Goal: Navigation & Orientation: Find specific page/section

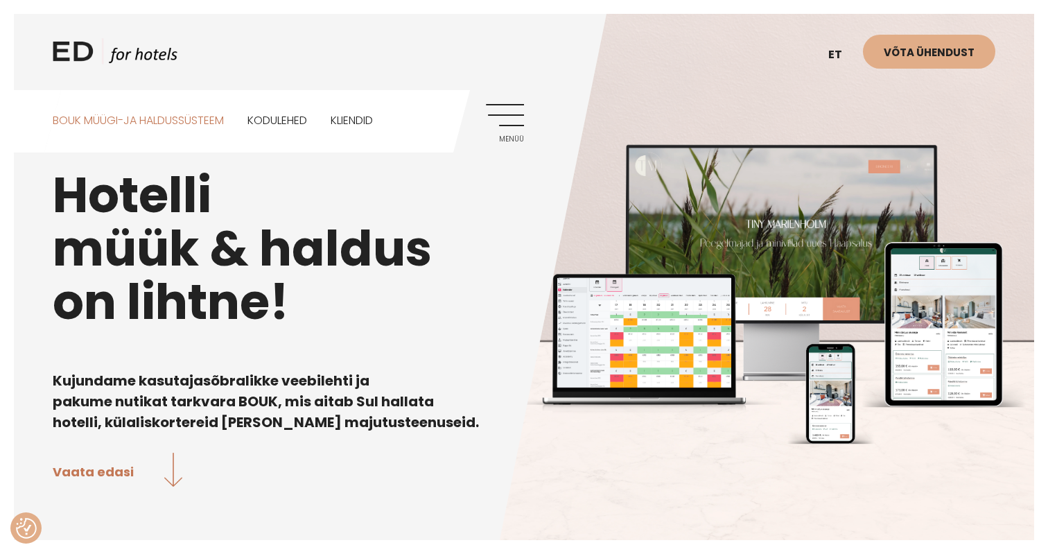
click at [186, 117] on link "BOUK MÜÜGI-JA HALDUSSÜSTEEM" at bounding box center [138, 121] width 171 height 62
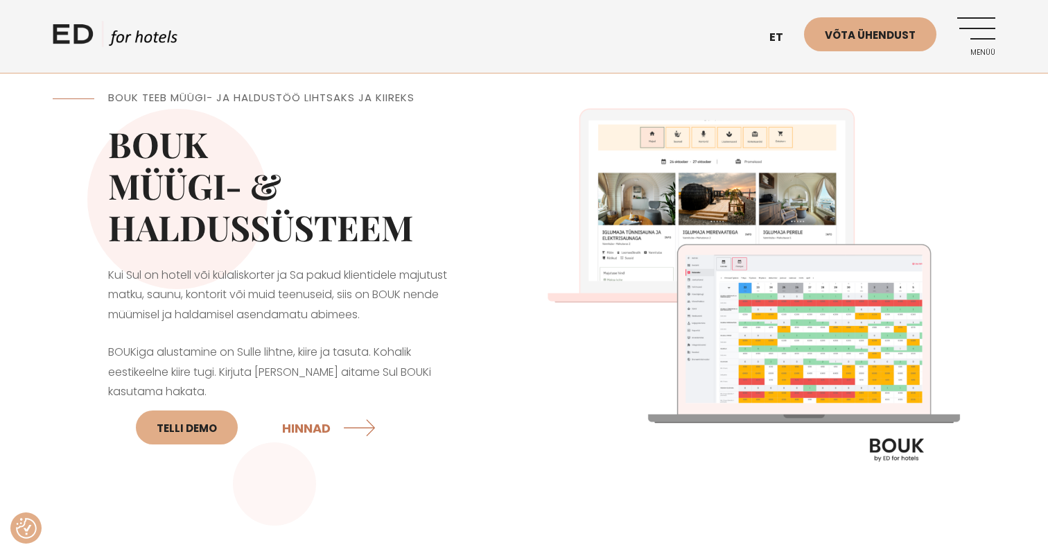
click at [972, 38] on link "Menüü" at bounding box center [976, 36] width 38 height 38
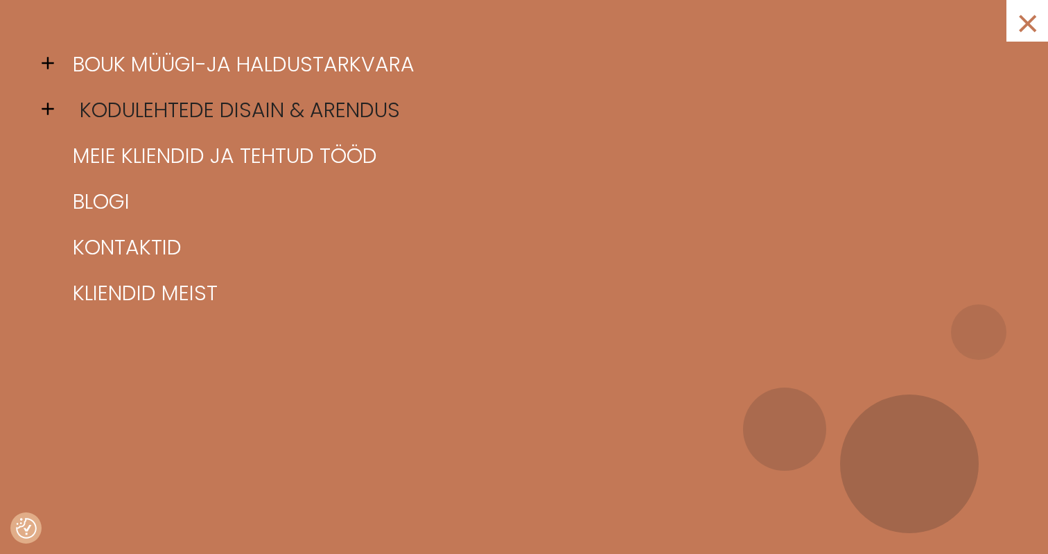
click at [370, 97] on link "Kodulehtede disain & arendus" at bounding box center [541, 110] width 944 height 46
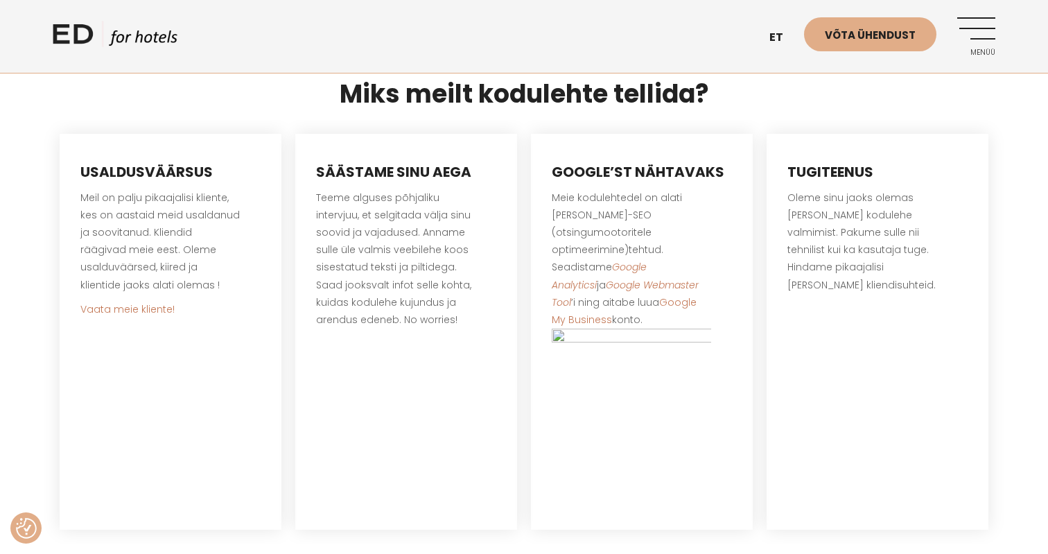
scroll to position [728, 0]
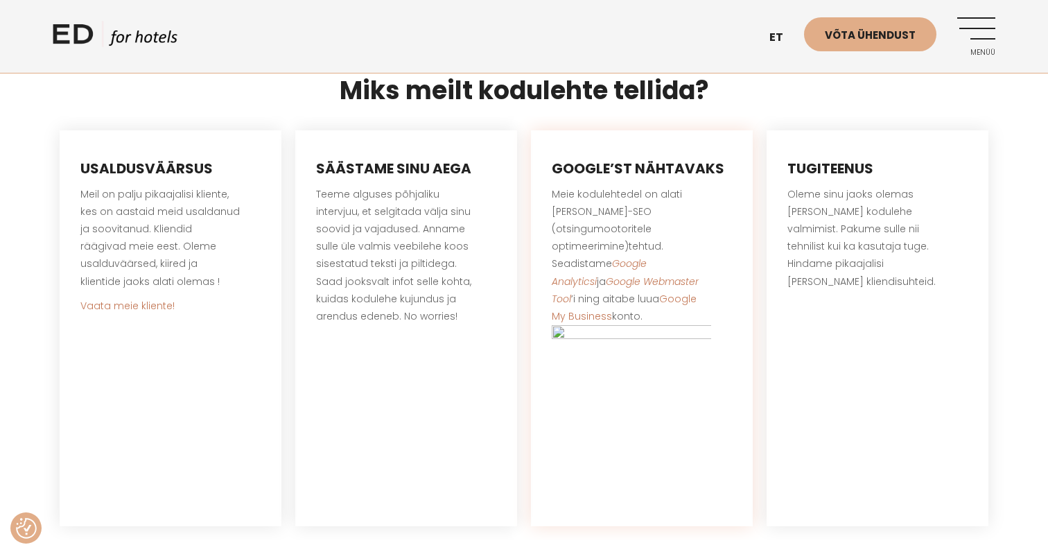
click at [552, 325] on img at bounding box center [631, 404] width 159 height 159
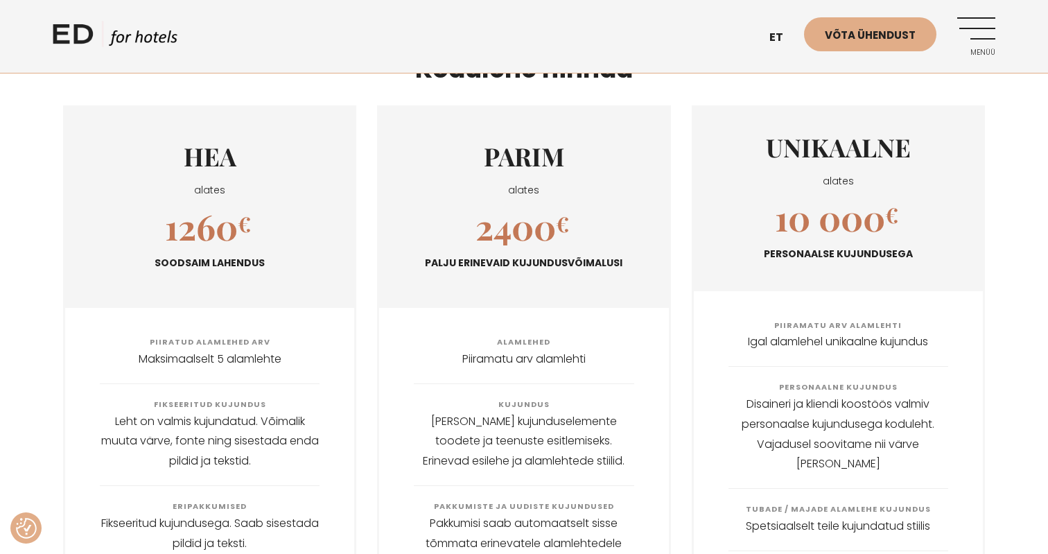
scroll to position [1715, 0]
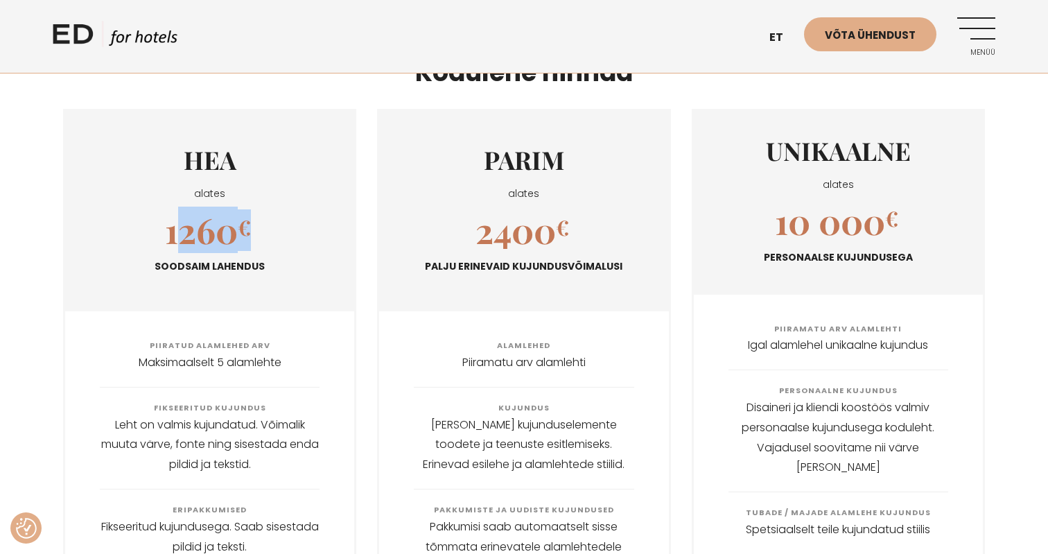
drag, startPoint x: 181, startPoint y: 213, endPoint x: 246, endPoint y: 216, distance: 65.2
click at [246, 216] on h2 "1260 €" at bounding box center [208, 230] width 86 height 42
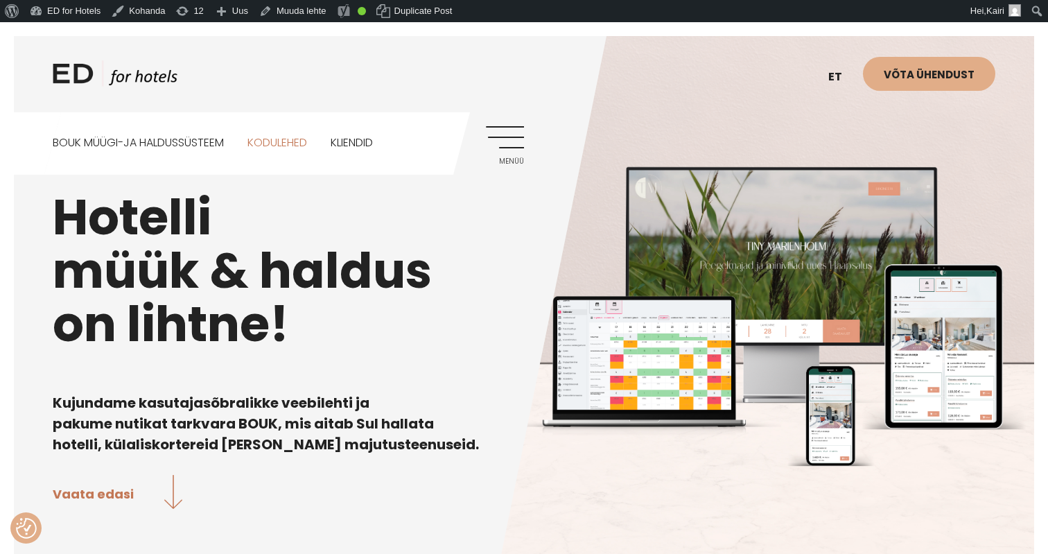
click at [288, 143] on link "Kodulehed" at bounding box center [277, 143] width 60 height 62
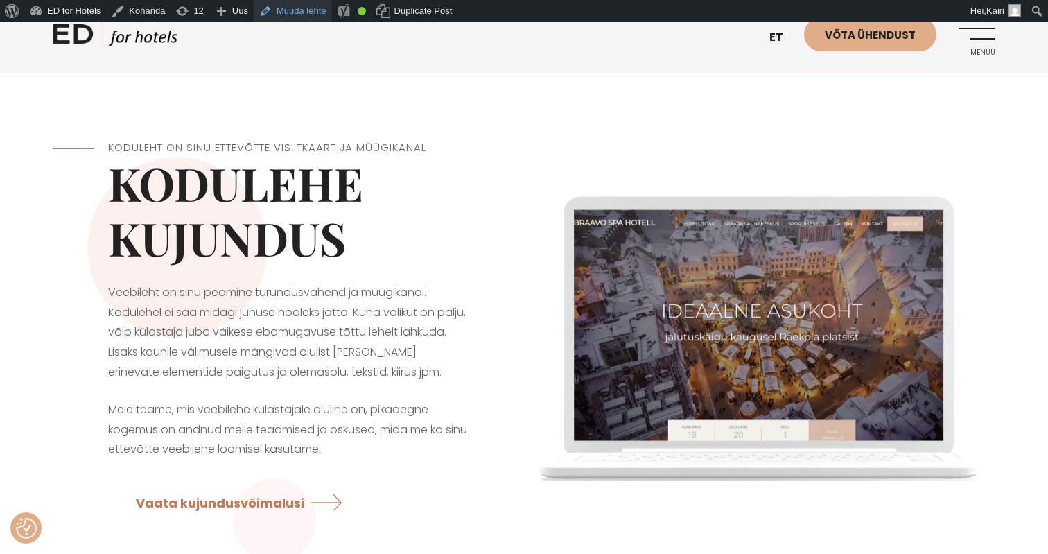
click at [301, 10] on link "Muuda lehte" at bounding box center [293, 11] width 78 height 22
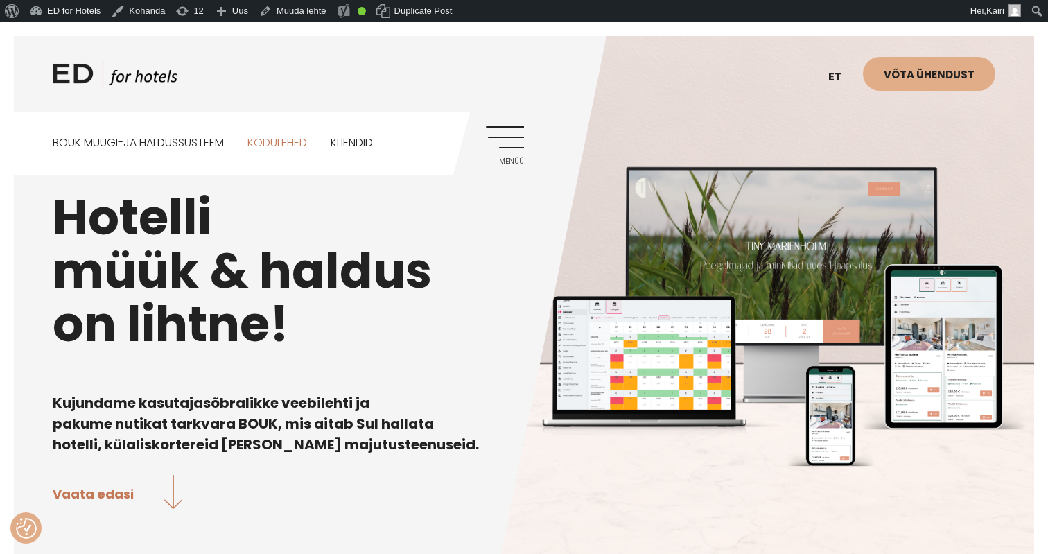
click at [268, 146] on link "Kodulehed" at bounding box center [277, 143] width 60 height 62
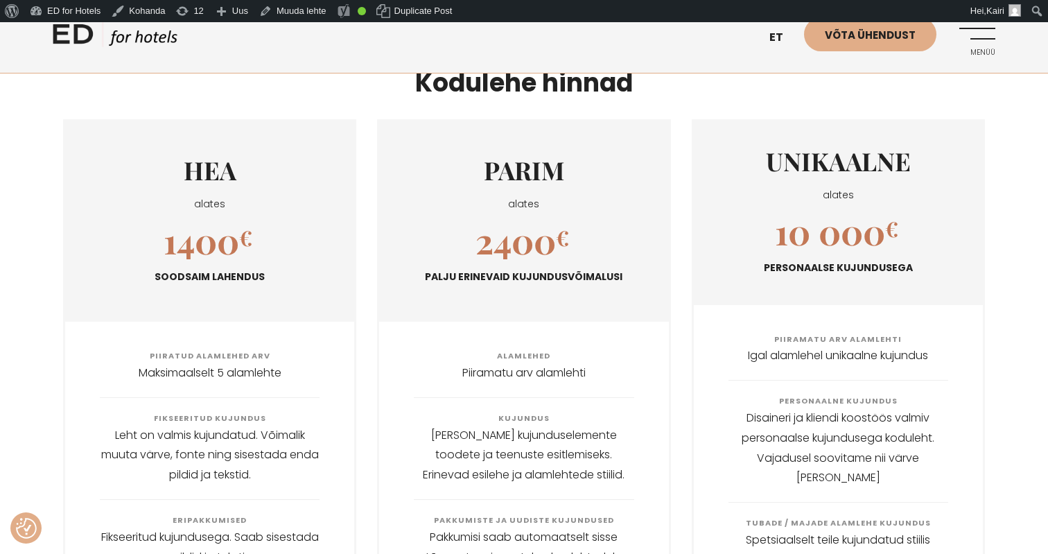
scroll to position [1566, 0]
